Goal: Information Seeking & Learning: Check status

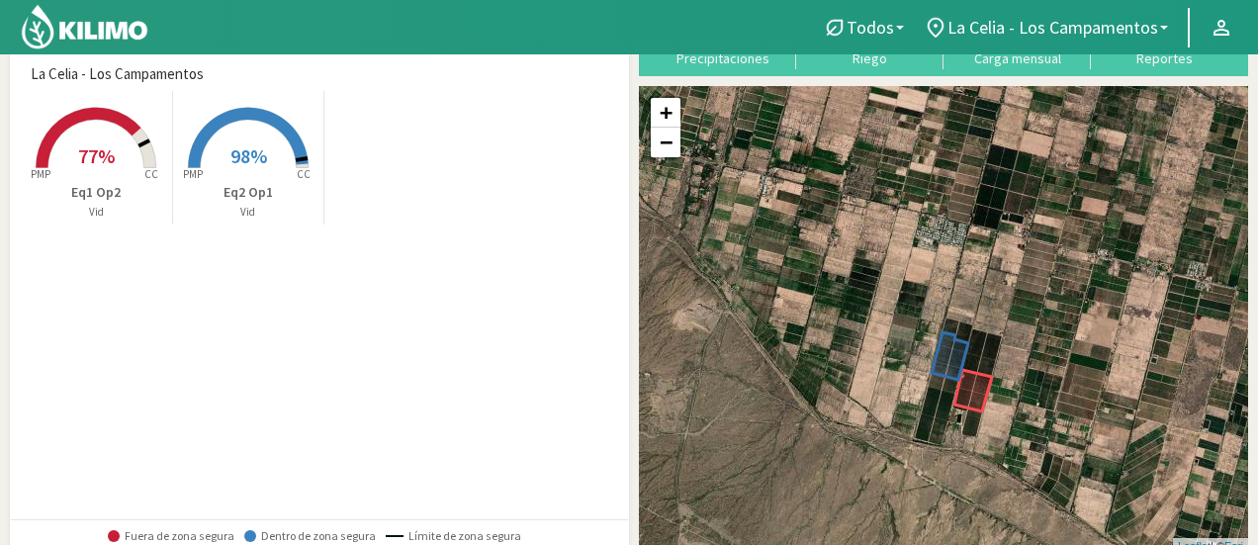
scroll to position [99, 0]
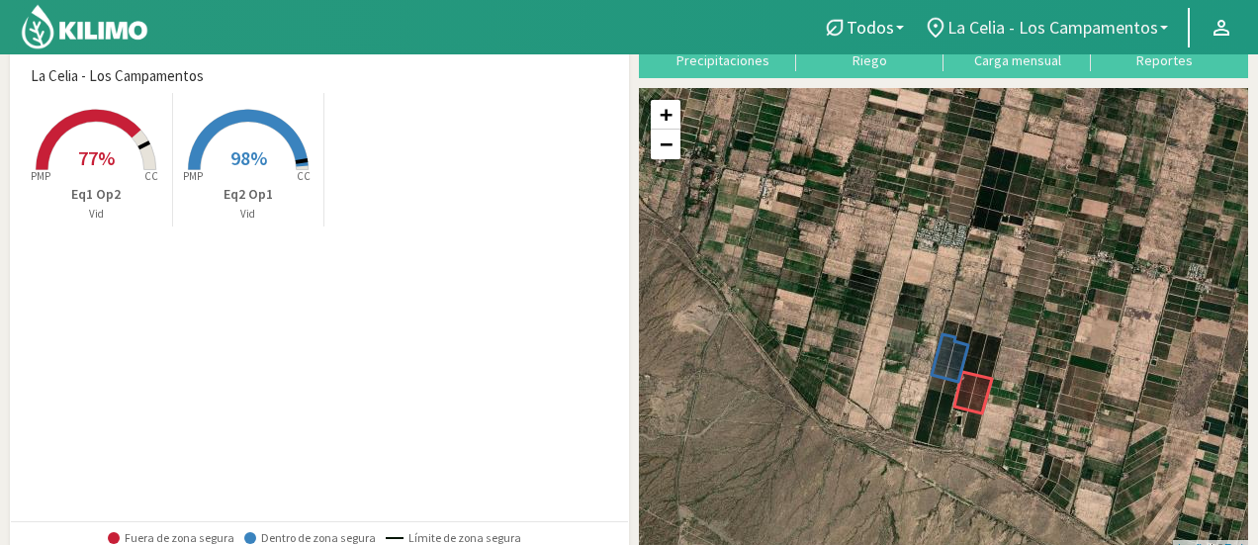
click at [1156, 21] on span "La Celia - Los Campamentos" at bounding box center [1053, 27] width 211 height 21
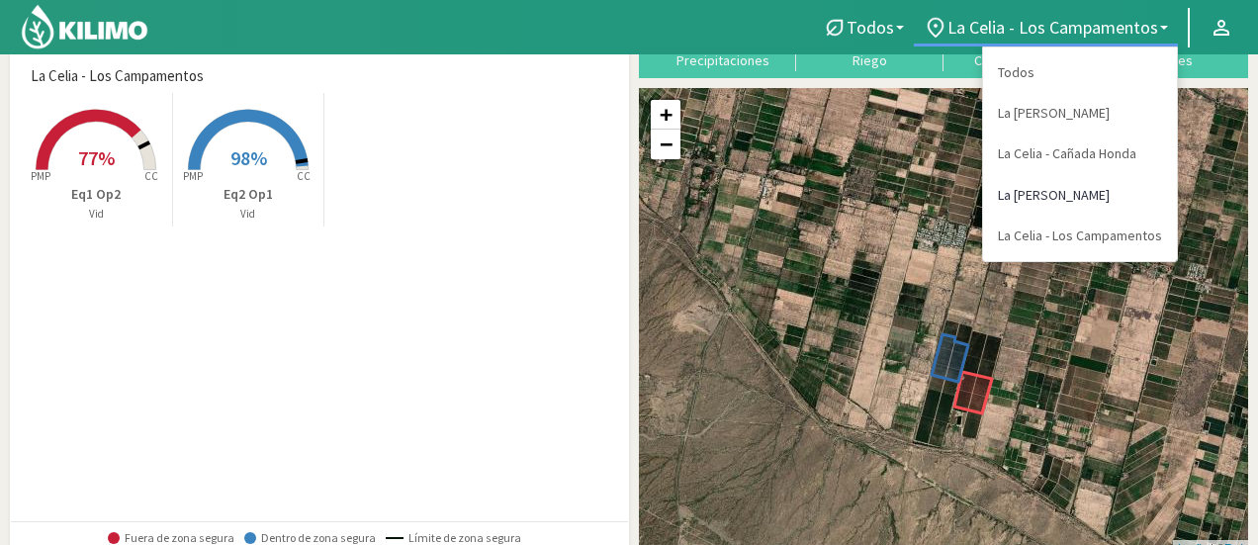
click at [1114, 201] on link "La [PERSON_NAME]" at bounding box center [1080, 195] width 194 height 41
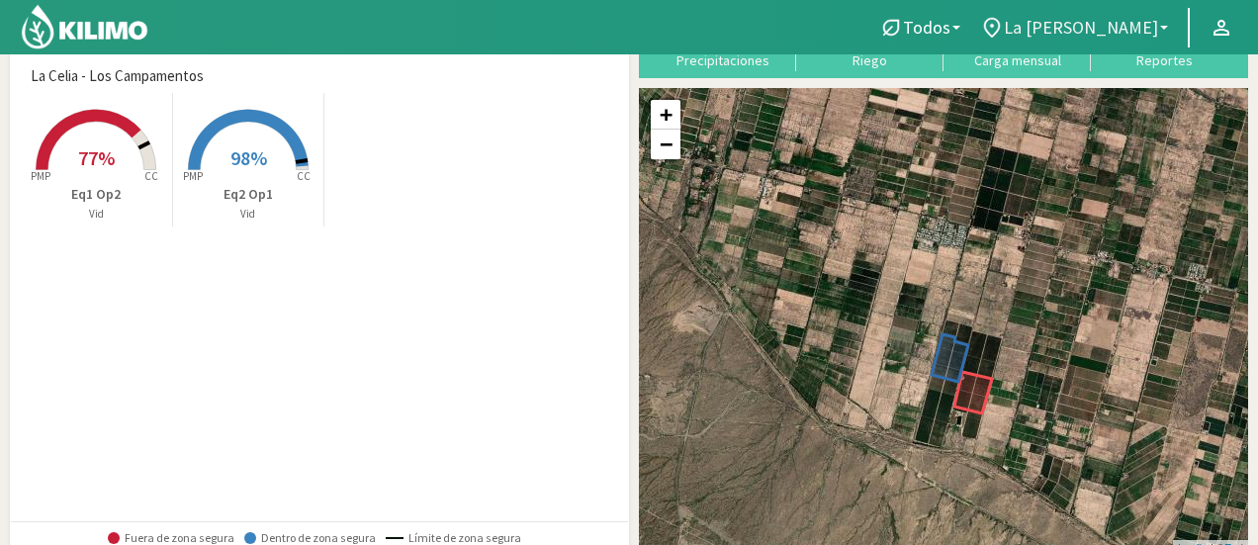
click at [1135, 29] on span "La [PERSON_NAME]" at bounding box center [1081, 27] width 154 height 21
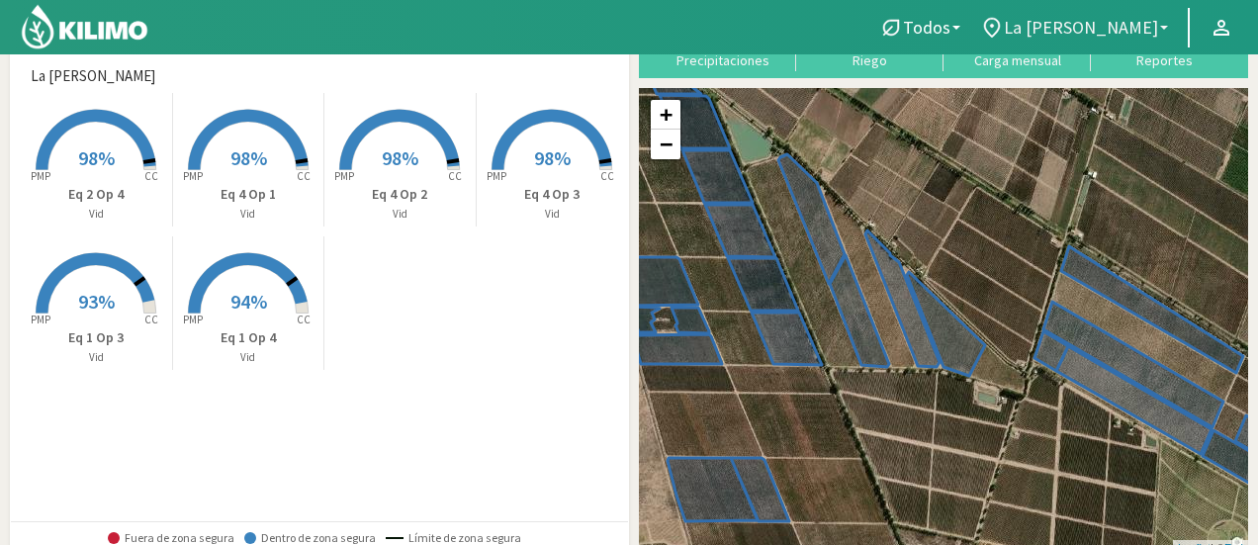
click at [1160, 24] on link "La [PERSON_NAME]" at bounding box center [1075, 28] width 208 height 38
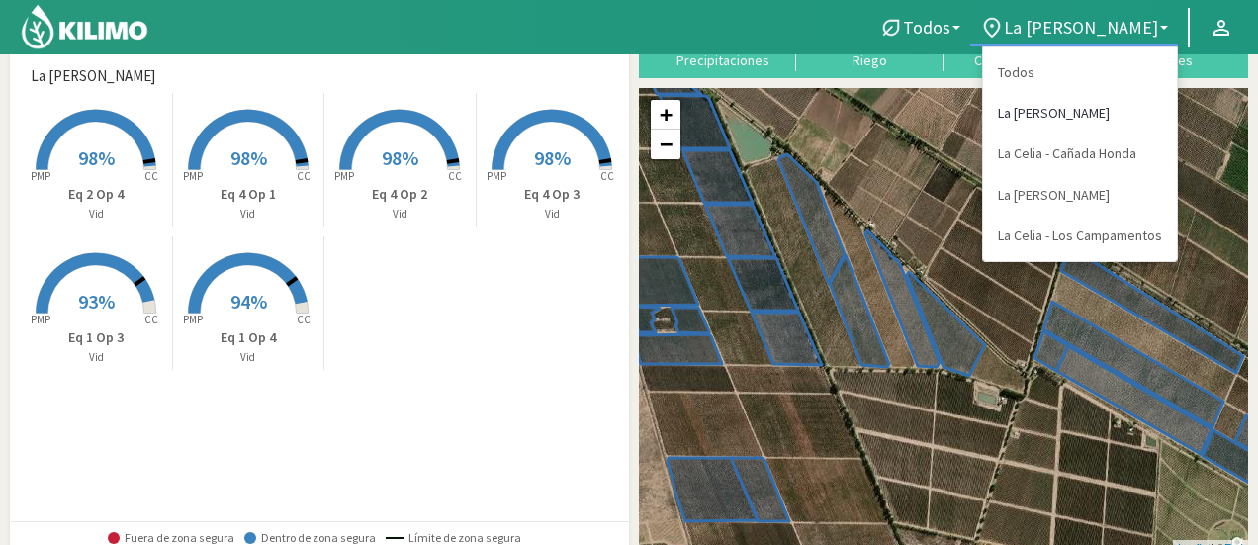
click at [1120, 116] on link "La [PERSON_NAME]" at bounding box center [1080, 113] width 194 height 41
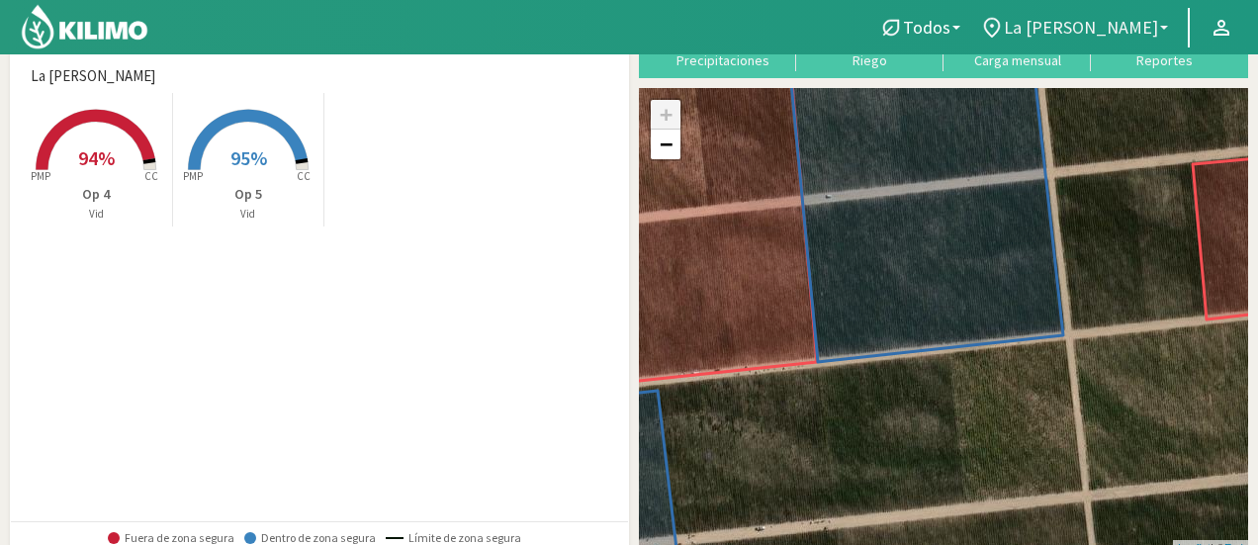
click at [1163, 30] on link "La [PERSON_NAME]" at bounding box center [1075, 28] width 208 height 38
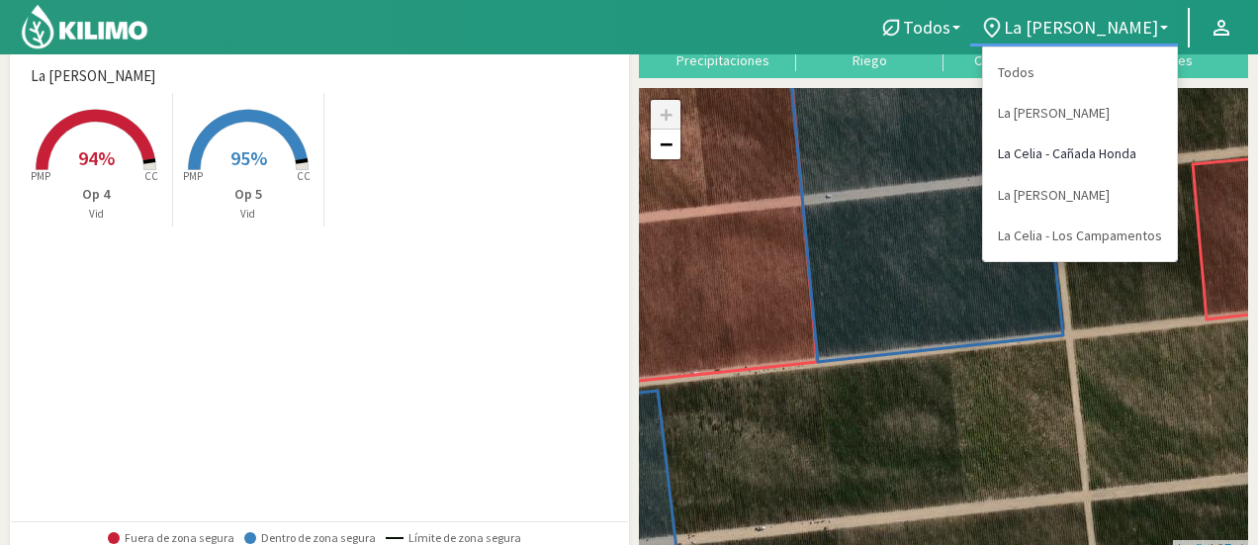
click at [1099, 157] on link "La Celia - Cañada Honda" at bounding box center [1080, 154] width 194 height 41
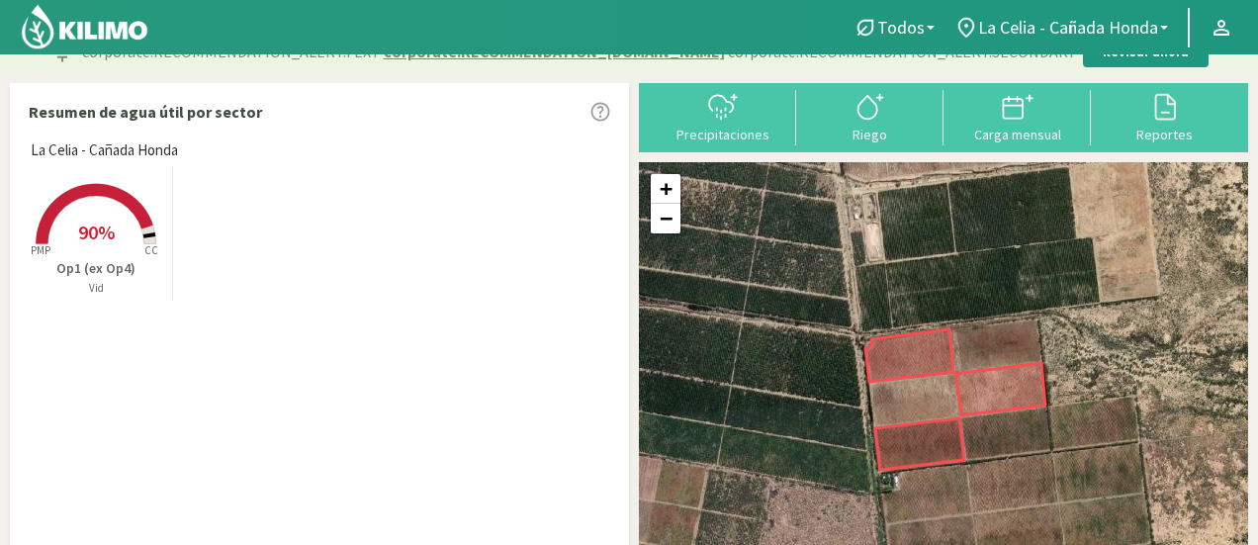
scroll to position [0, 0]
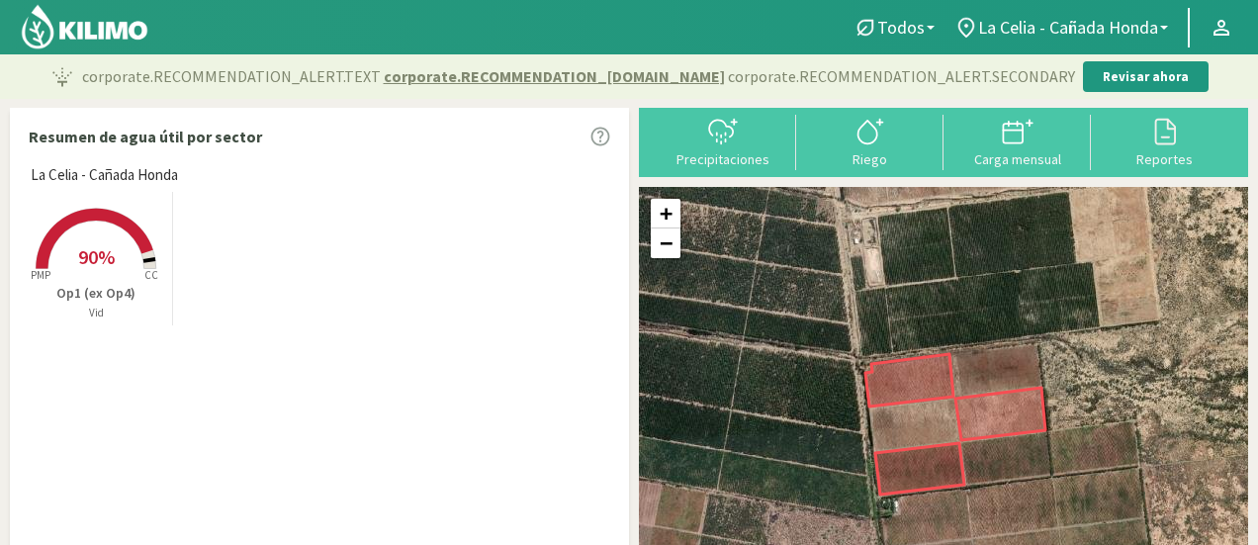
click at [129, 276] on rect at bounding box center [96, 271] width 158 height 158
click at [97, 292] on p "Op1 (ex Op4)" at bounding box center [96, 293] width 151 height 21
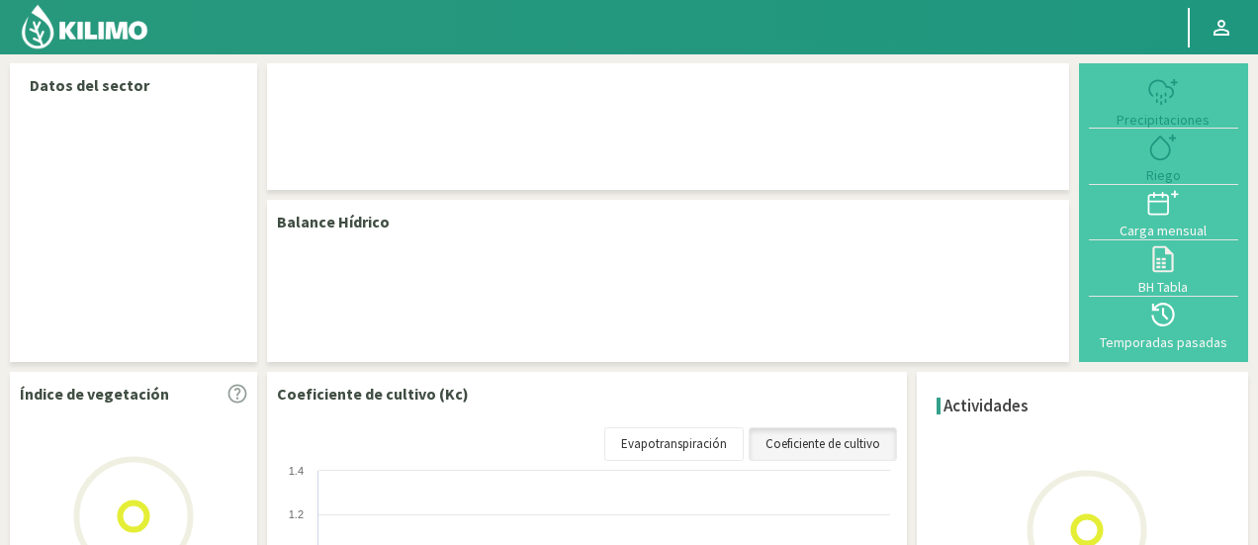
select select "1: Object"
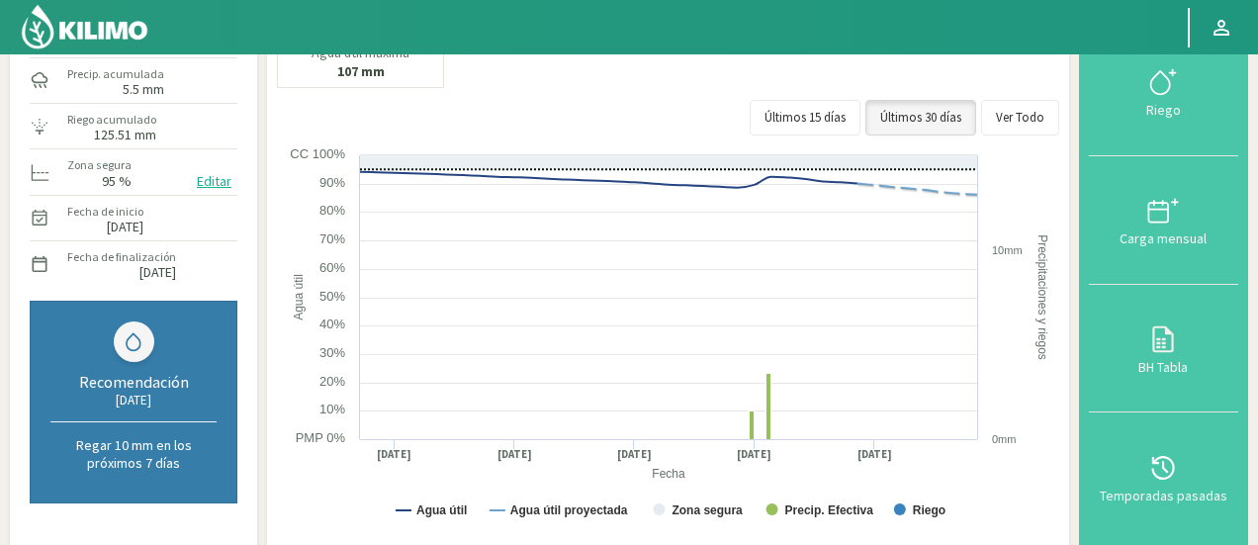
scroll to position [144, 0]
